Goal: Transaction & Acquisition: Purchase product/service

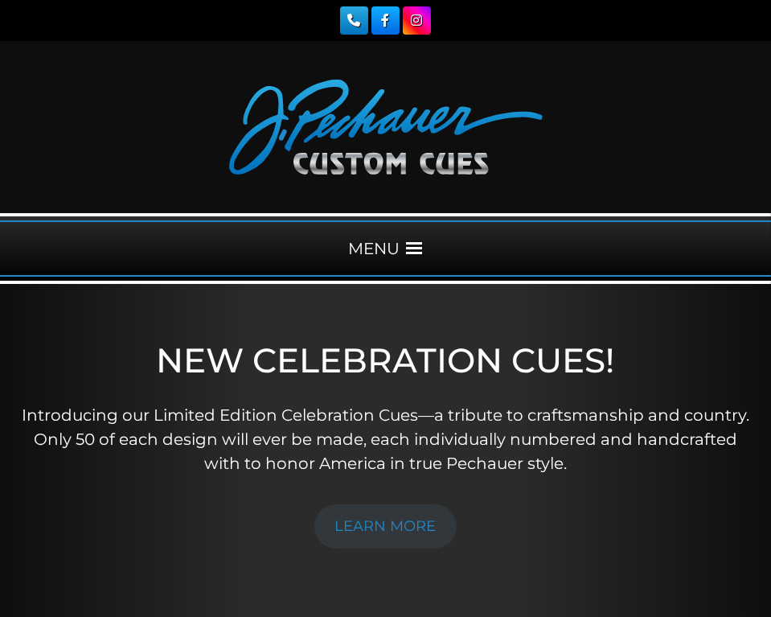
click at [410, 217] on div "MENU" at bounding box center [385, 248] width 771 height 71
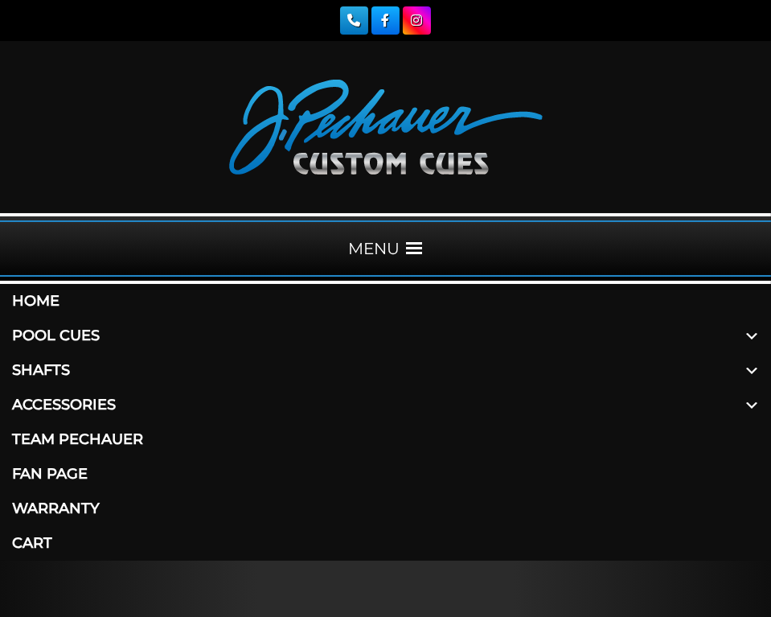
click at [44, 334] on link "Pool Cues" at bounding box center [385, 335] width 771 height 35
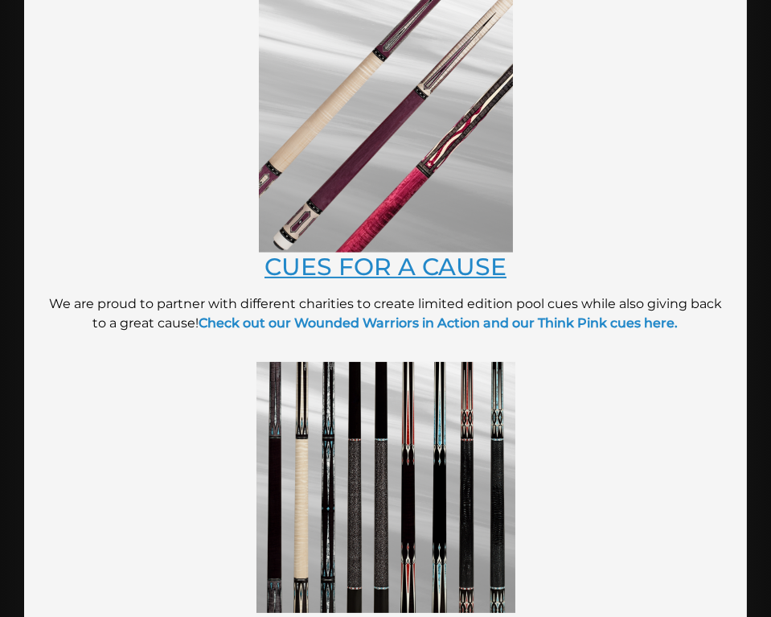
scroll to position [511, 0]
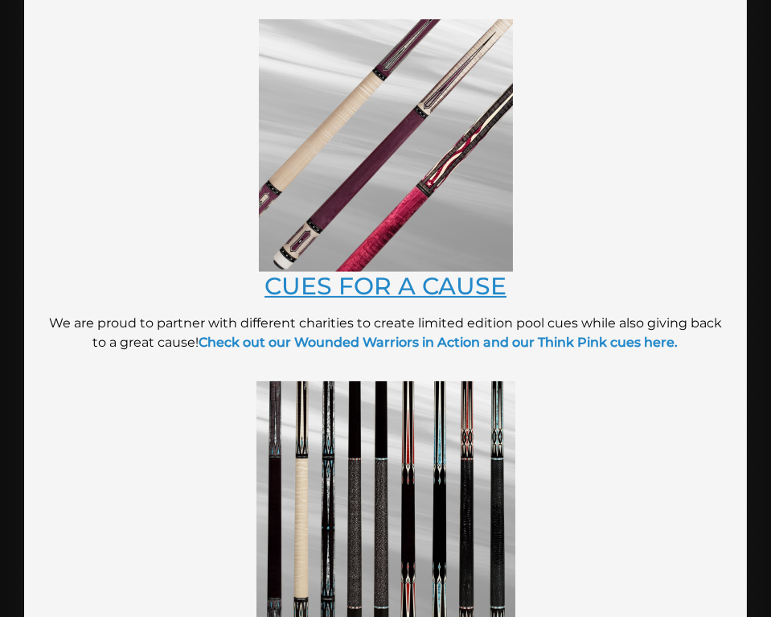
click at [392, 285] on link "CUES FOR A CAUSE" at bounding box center [386, 285] width 242 height 29
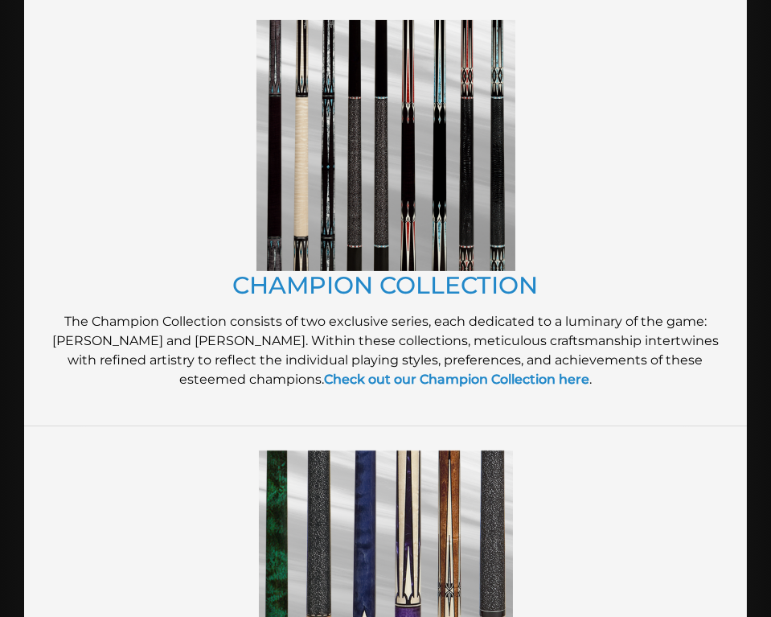
scroll to position [876, 0]
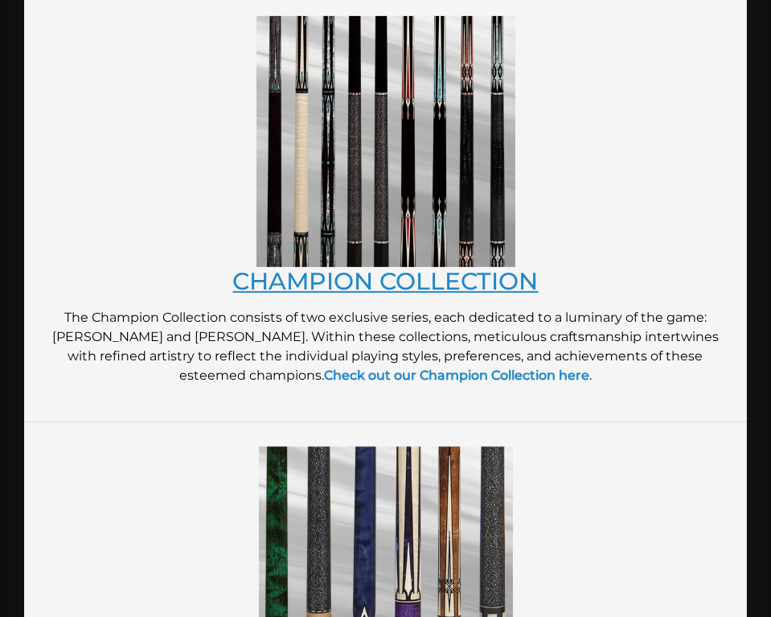
click at [400, 281] on link "CHAMPION COLLECTION" at bounding box center [386, 280] width 306 height 29
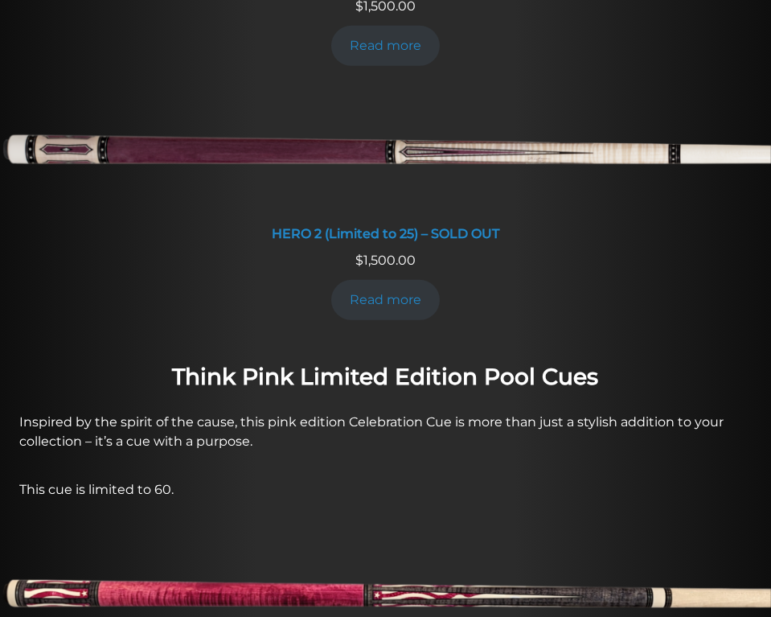
scroll to position [1023, 0]
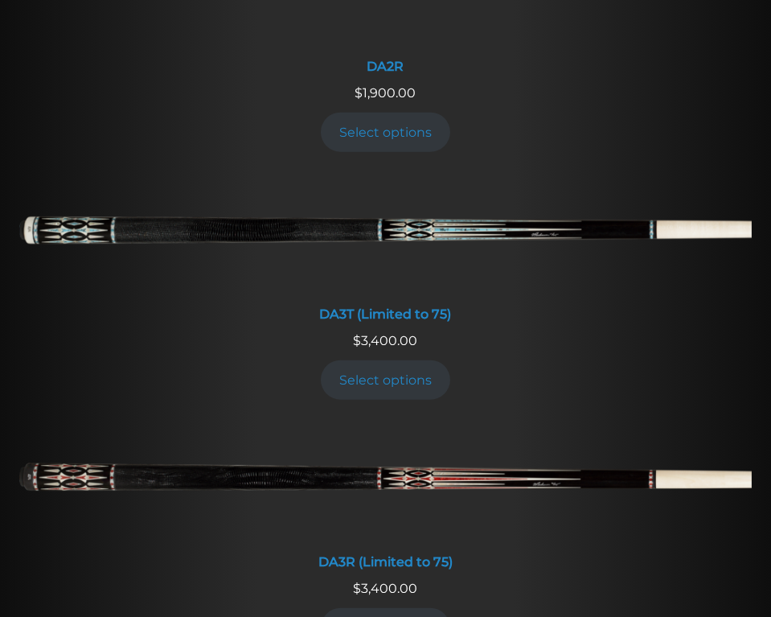
scroll to position [2484, 0]
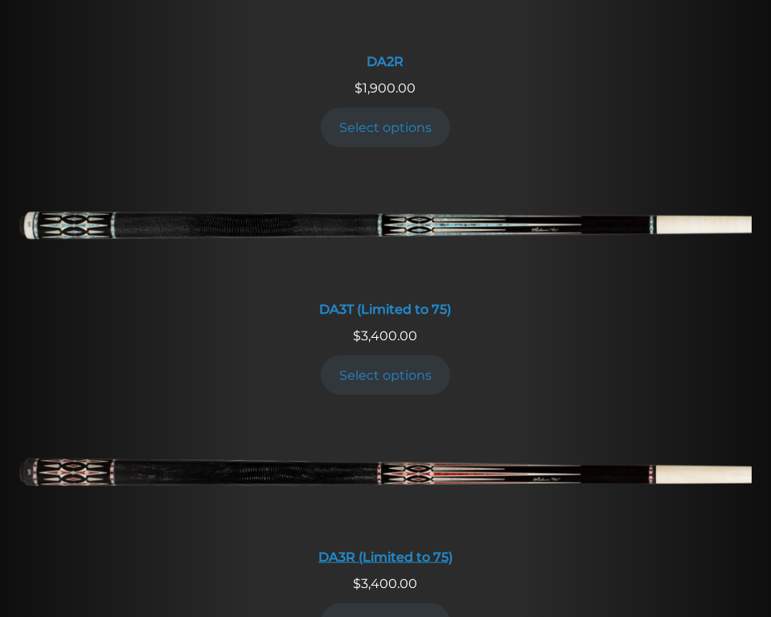
click at [354, 549] on div "DA3R (Limited to 75)" at bounding box center [385, 556] width 732 height 15
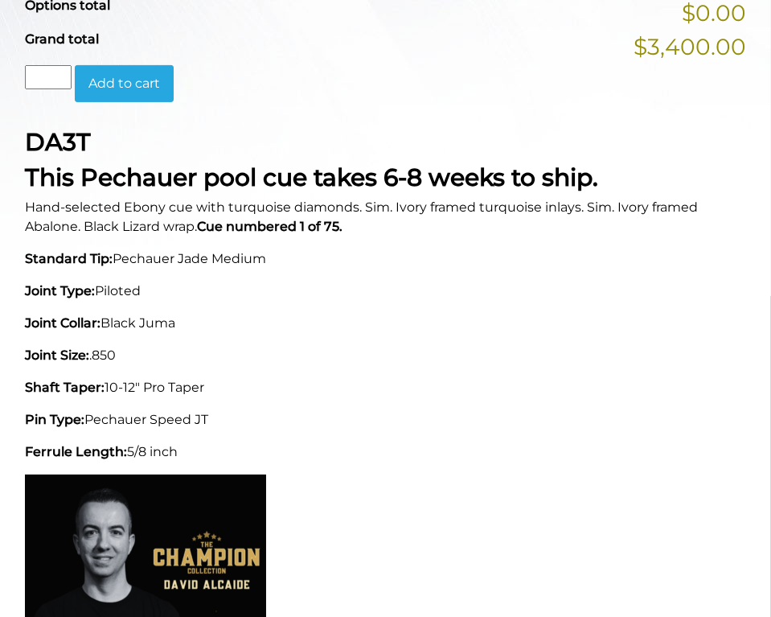
scroll to position [804, 0]
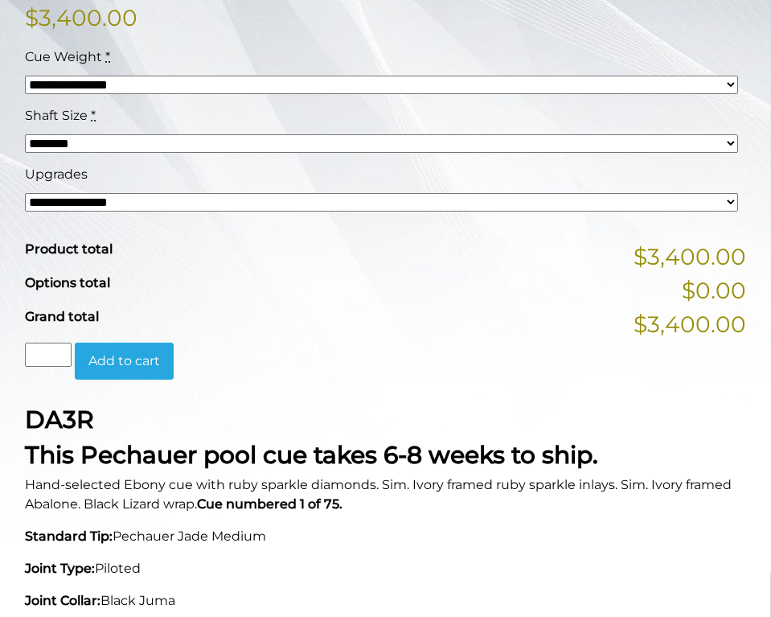
scroll to position [804, 0]
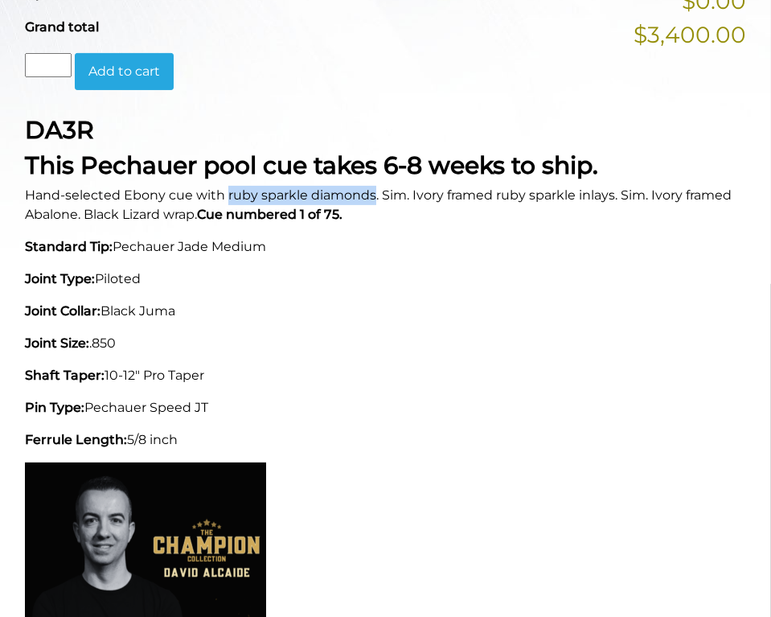
drag, startPoint x: 226, startPoint y: 192, endPoint x: 371, endPoint y: 198, distance: 144.8
click at [371, 198] on span "Hand-selected Ebony cue with ruby sparkle diamonds. Sim. Ivory framed ruby spar…" at bounding box center [378, 204] width 707 height 35
drag, startPoint x: 371, startPoint y: 198, endPoint x: 477, endPoint y: 204, distance: 106.3
click at [470, 207] on p "Hand-selected Ebony cue with ruby sparkle diamonds. Sim. Ivory framed ruby spar…" at bounding box center [385, 205] width 721 height 39
click at [507, 195] on span "Hand-selected Ebony cue with ruby sparkle diamonds. Sim. Ivory framed ruby spar…" at bounding box center [378, 204] width 707 height 35
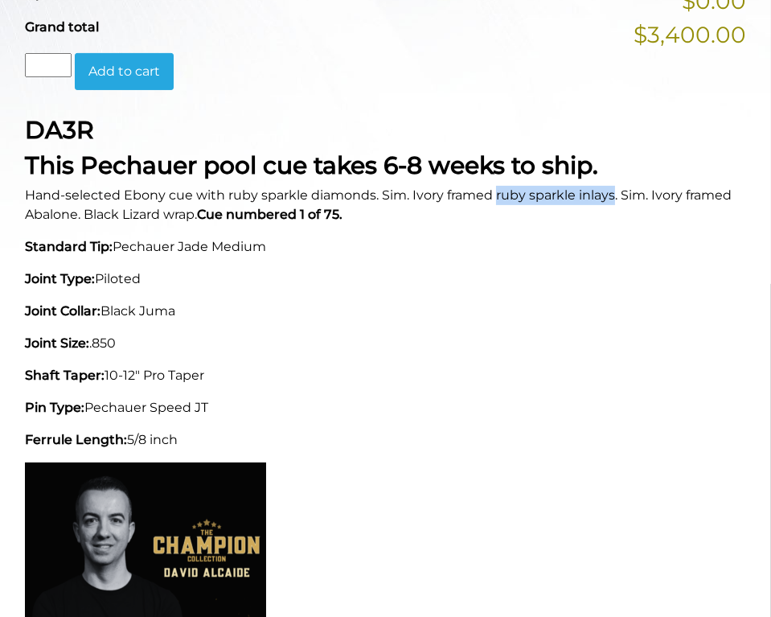
drag, startPoint x: 507, startPoint y: 195, endPoint x: 584, endPoint y: 199, distance: 77.3
click at [584, 199] on span "Hand-selected Ebony cue with ruby sparkle diamonds. Sim. Ivory framed ruby spar…" at bounding box center [378, 204] width 707 height 35
drag, startPoint x: 584, startPoint y: 199, endPoint x: 622, endPoint y: 145, distance: 65.8
click at [622, 145] on div "DA3R This Pechauer pool cue takes 6-8 weeks to ship. Hand-selected Ebony cue wi…" at bounding box center [385, 548] width 741 height 865
click at [502, 192] on span "Hand-selected Ebony cue with ruby sparkle diamonds. Sim. Ivory framed ruby spar…" at bounding box center [378, 204] width 707 height 35
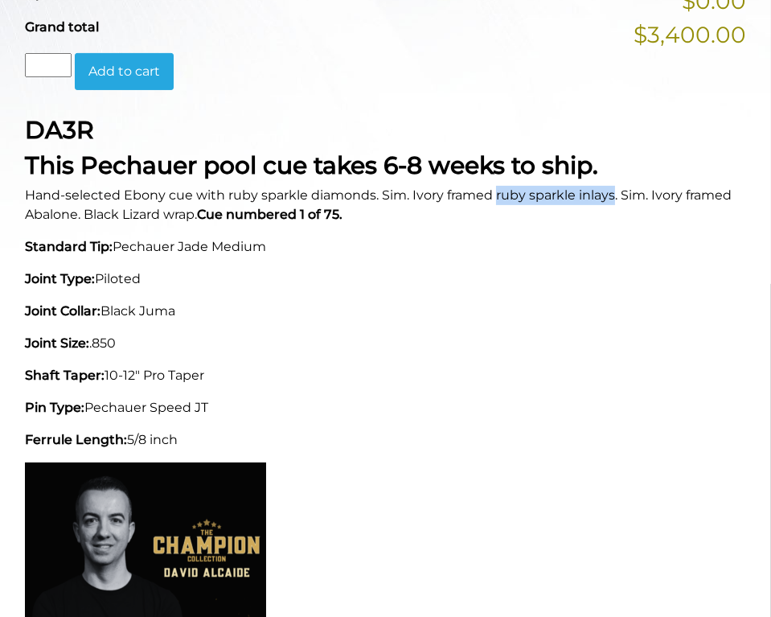
drag, startPoint x: 502, startPoint y: 192, endPoint x: 581, endPoint y: 196, distance: 78.9
click at [581, 196] on span "Hand-selected Ebony cue with ruby sparkle diamonds. Sim. Ivory framed ruby spar…" at bounding box center [378, 204] width 707 height 35
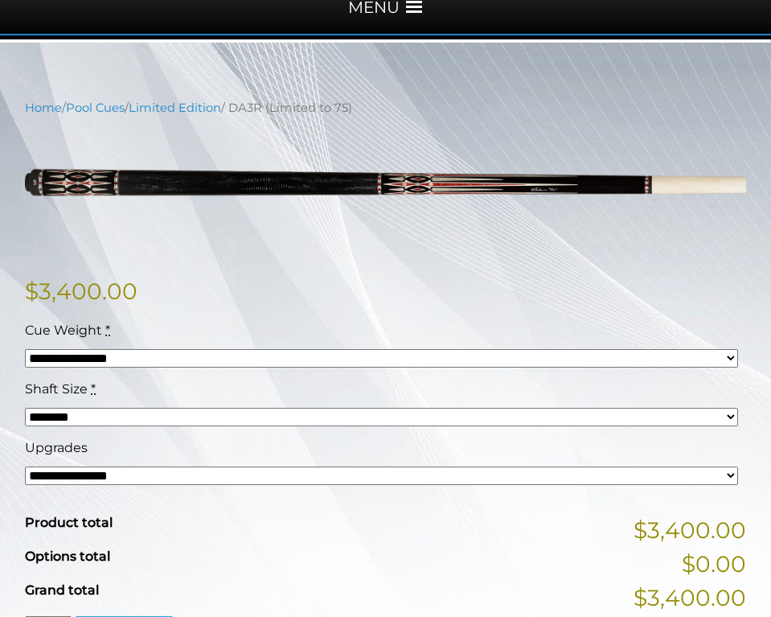
scroll to position [219, 0]
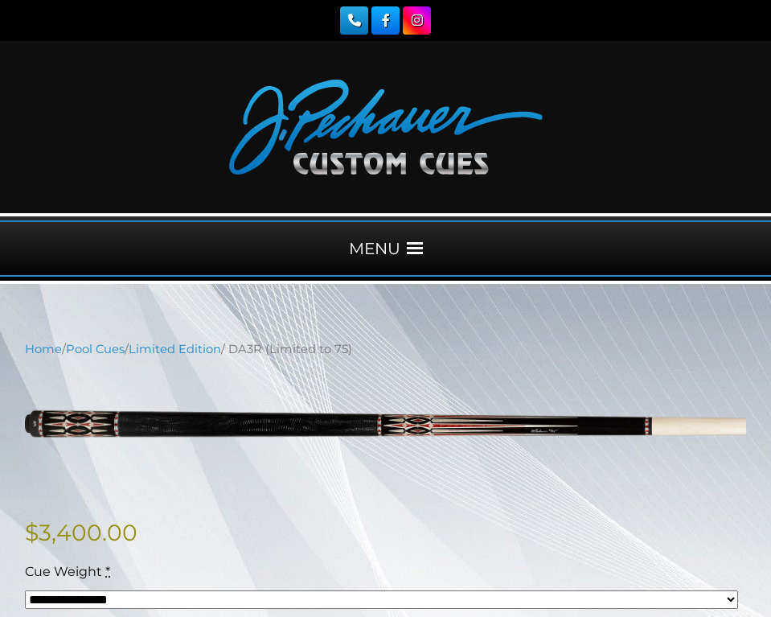
scroll to position [219, 0]
